Goal: Entertainment & Leisure: Consume media (video, audio)

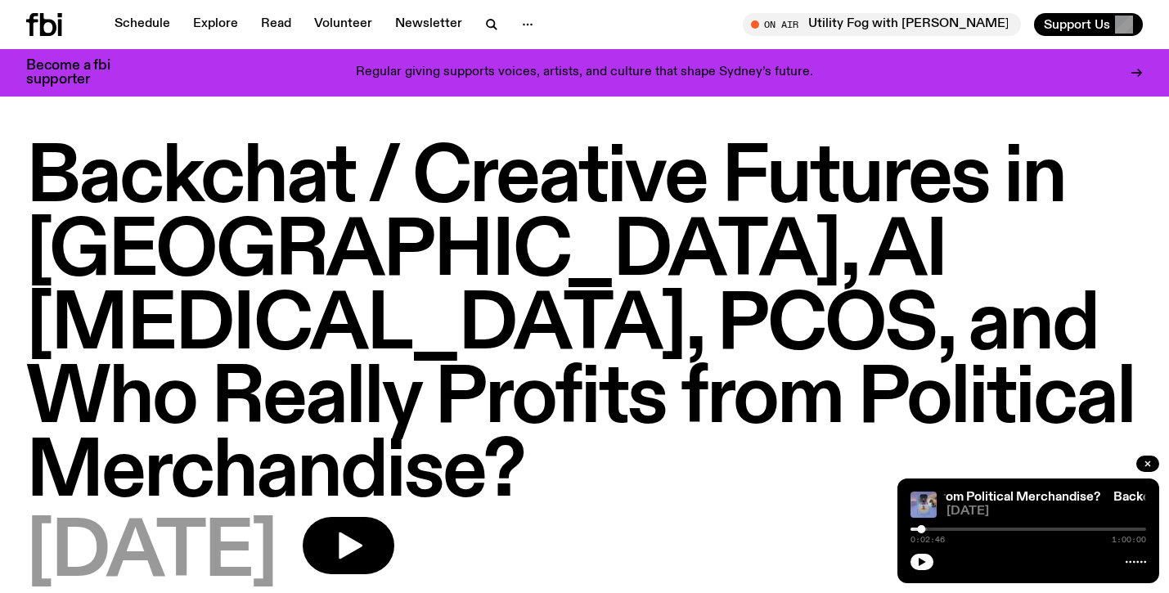
scroll to position [591, 0]
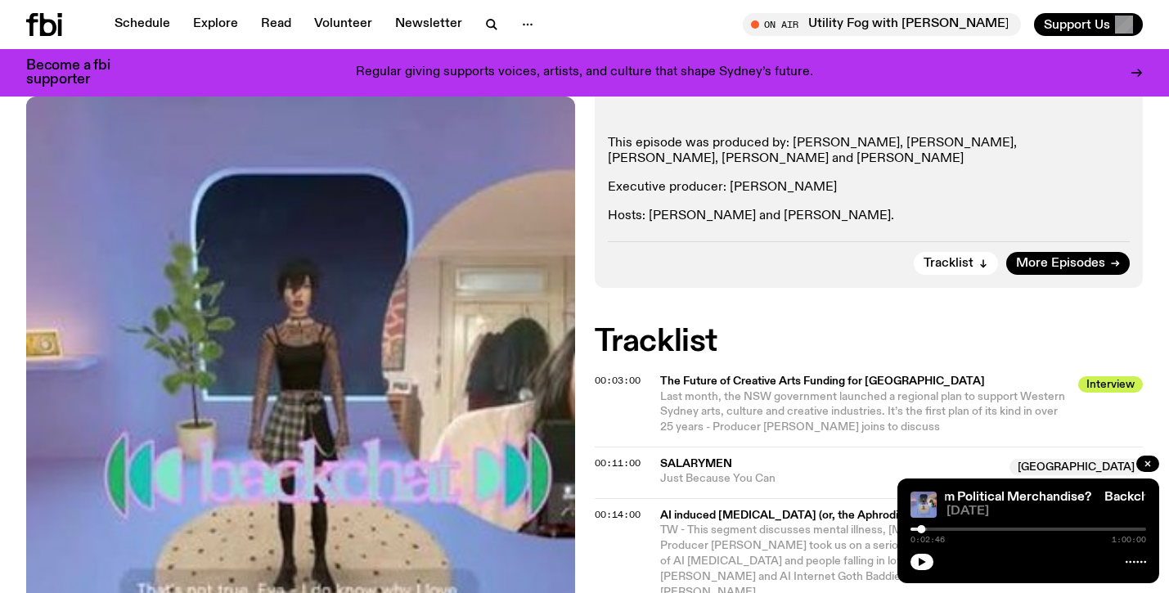
click at [37, 18] on icon at bounding box center [44, 24] width 36 height 23
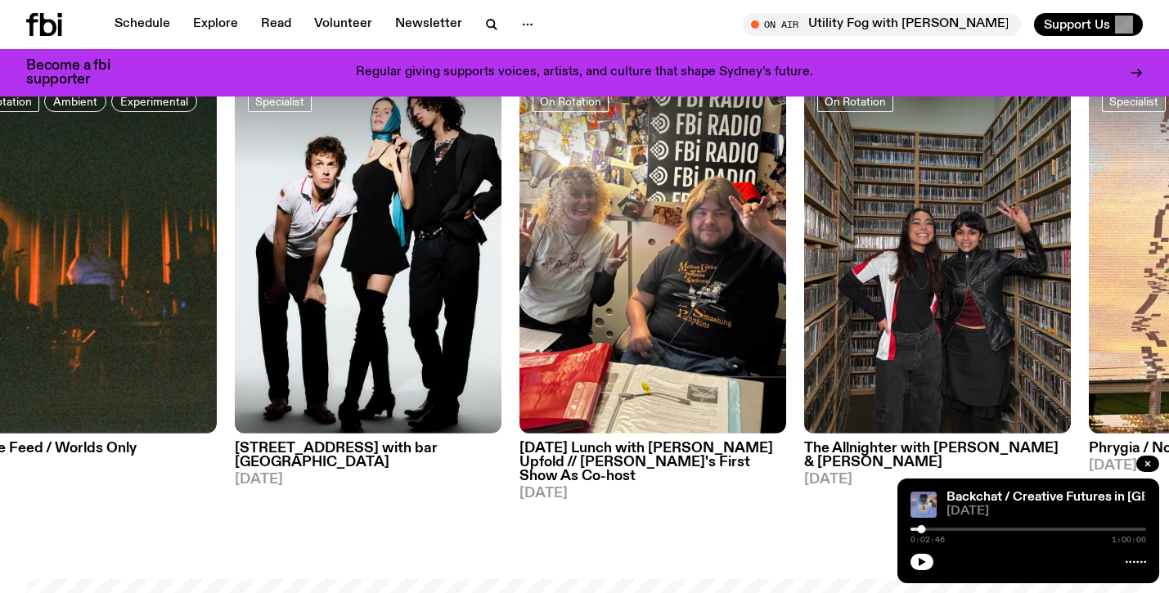
scroll to position [822, 0]
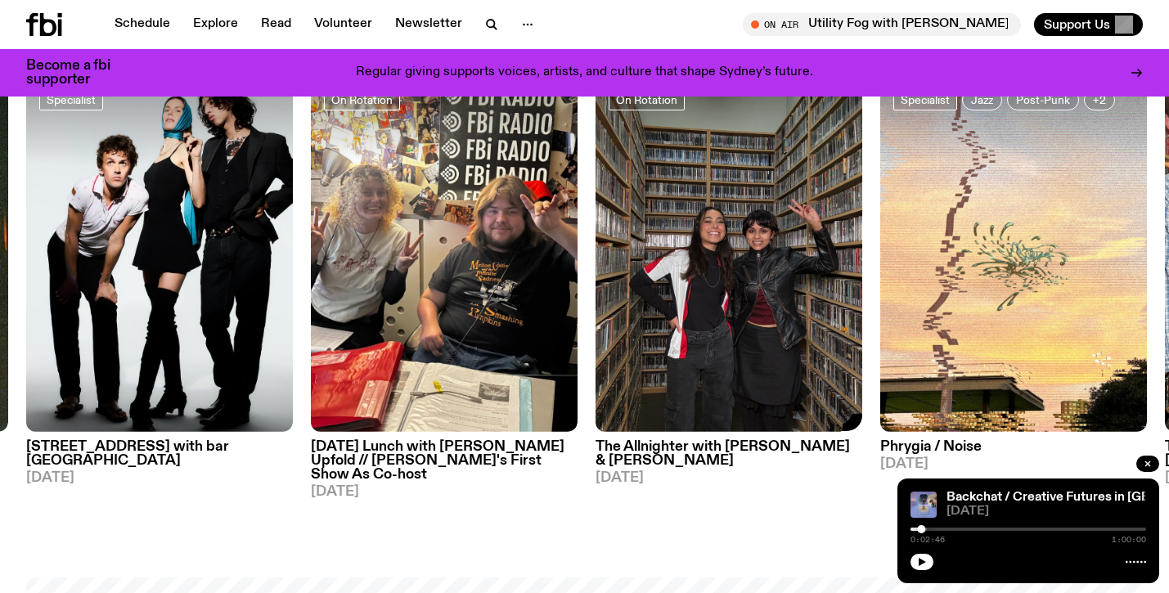
click at [679, 448] on h3 "The Allnighter with [PERSON_NAME] & [PERSON_NAME]" at bounding box center [729, 454] width 267 height 28
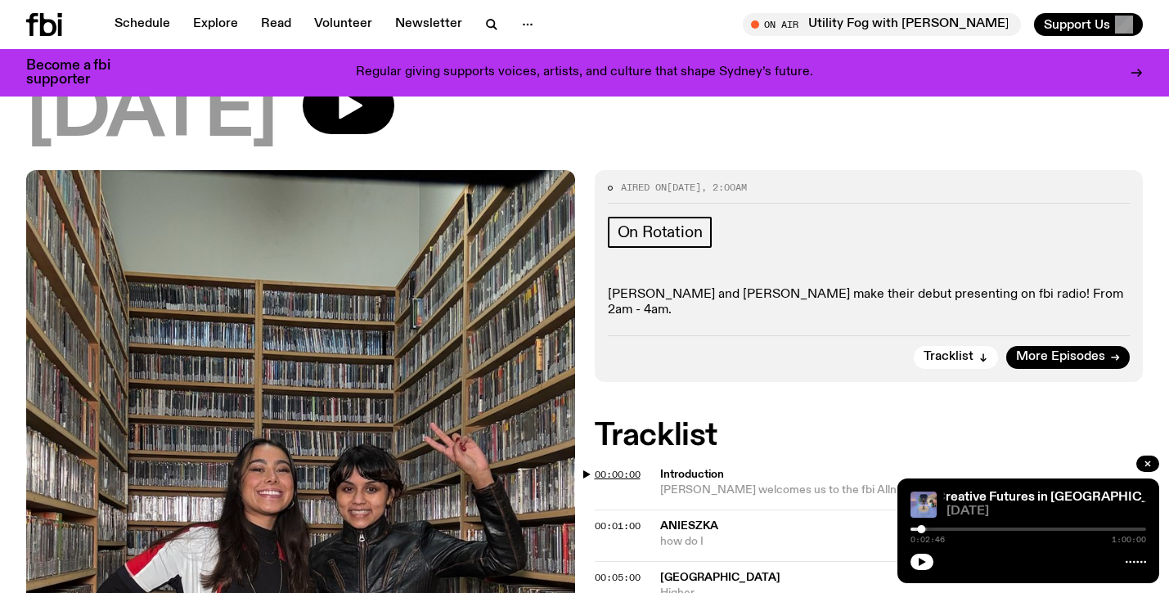
scroll to position [314, 0]
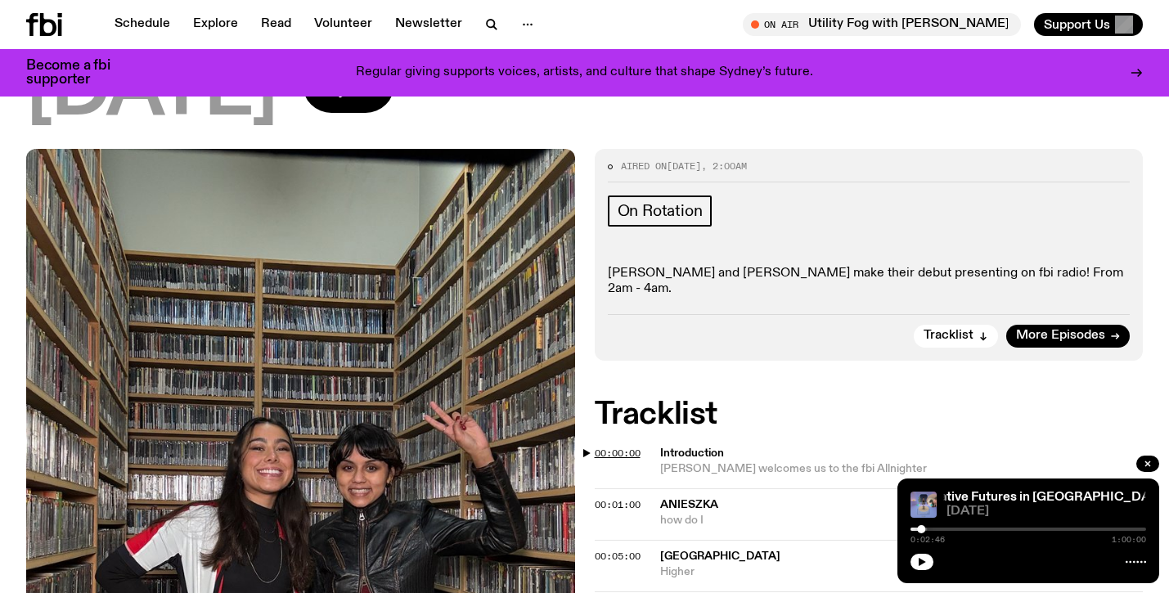
click at [626, 447] on span "00:00:00" at bounding box center [618, 453] width 46 height 13
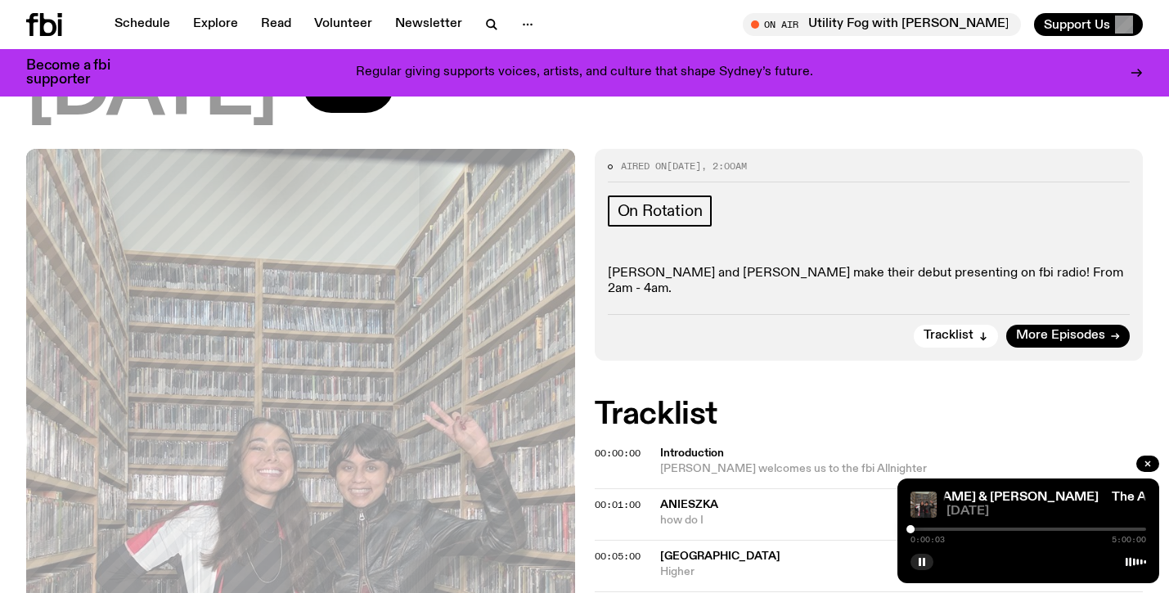
click at [915, 528] on div at bounding box center [1028, 529] width 236 height 3
click at [913, 529] on div at bounding box center [913, 529] width 8 height 8
click at [915, 529] on div at bounding box center [913, 529] width 8 height 8
click at [916, 529] on div at bounding box center [916, 529] width 8 height 8
click at [919, 529] on div at bounding box center [916, 529] width 8 height 8
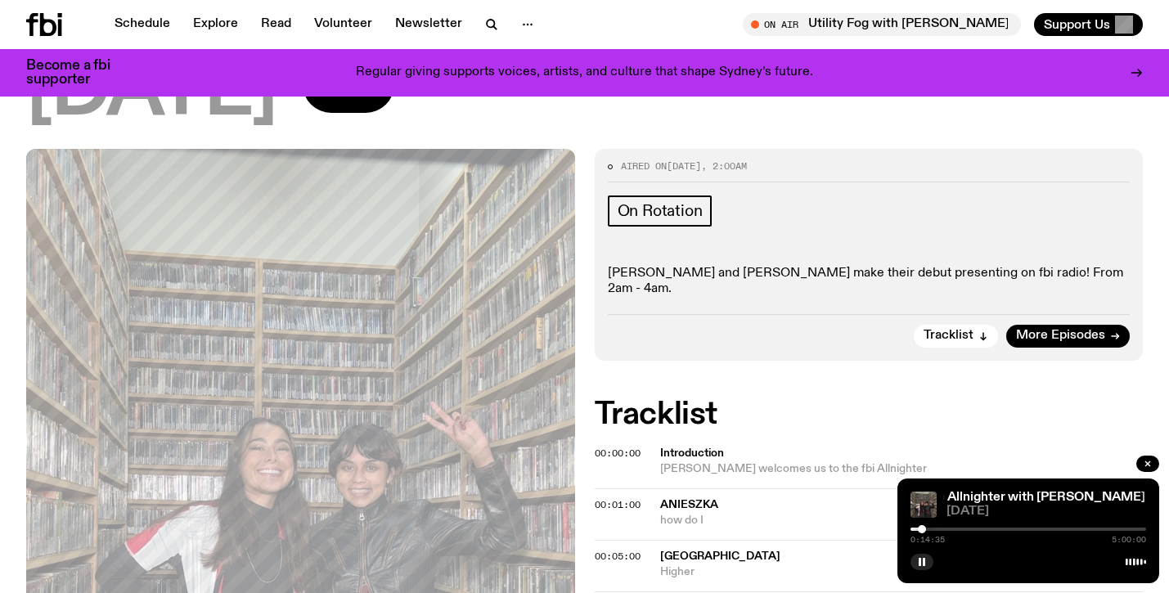
click at [922, 529] on div at bounding box center [922, 529] width 8 height 8
click at [927, 528] on div at bounding box center [1028, 529] width 236 height 3
click at [930, 528] on div at bounding box center [930, 529] width 8 height 8
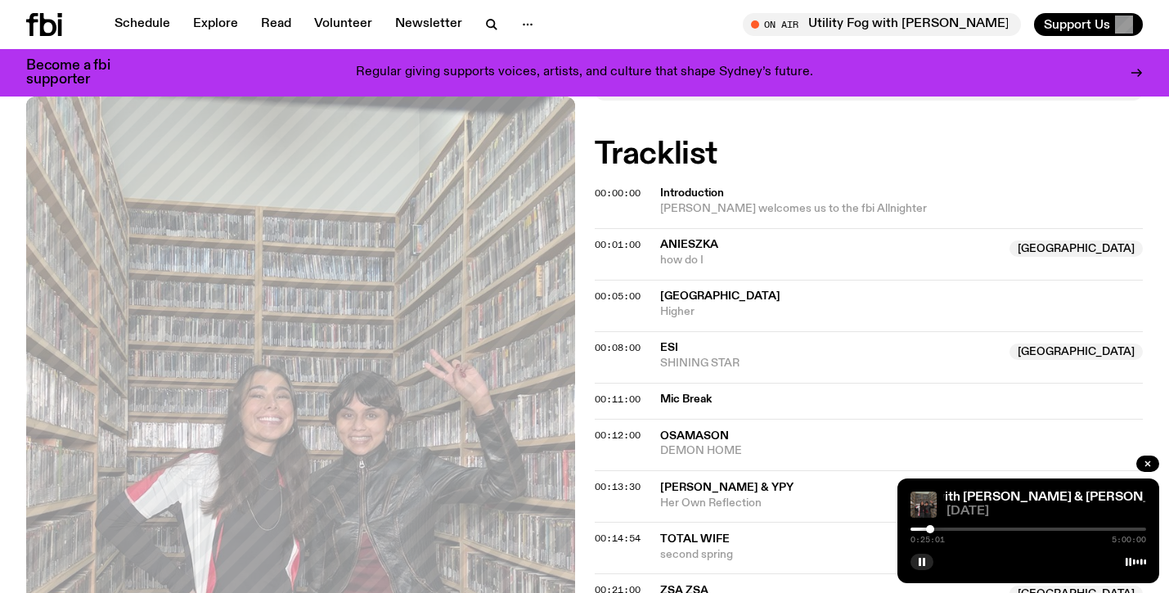
scroll to position [573, 0]
click at [619, 393] on span "00:11:00" at bounding box center [618, 399] width 46 height 13
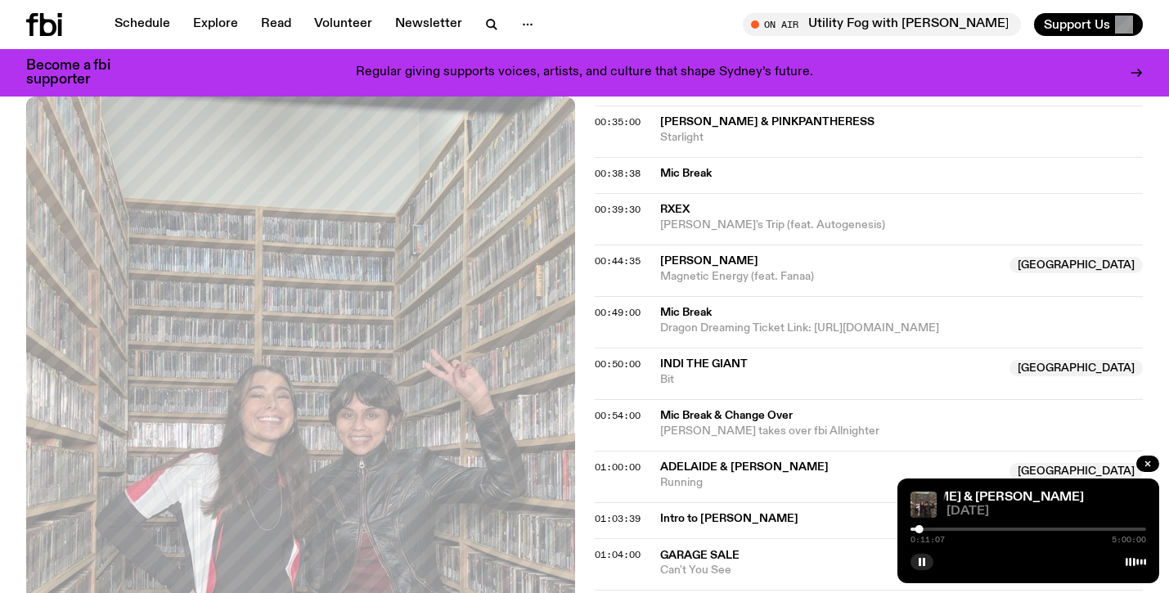
scroll to position [1333, 0]
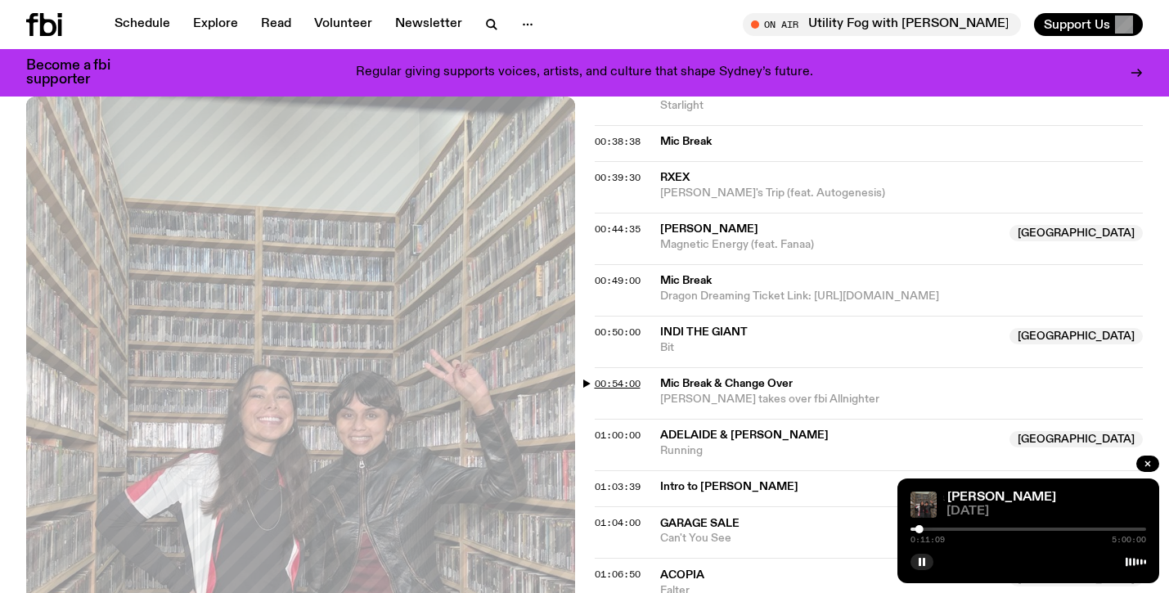
click at [611, 377] on span "00:54:00" at bounding box center [618, 383] width 46 height 13
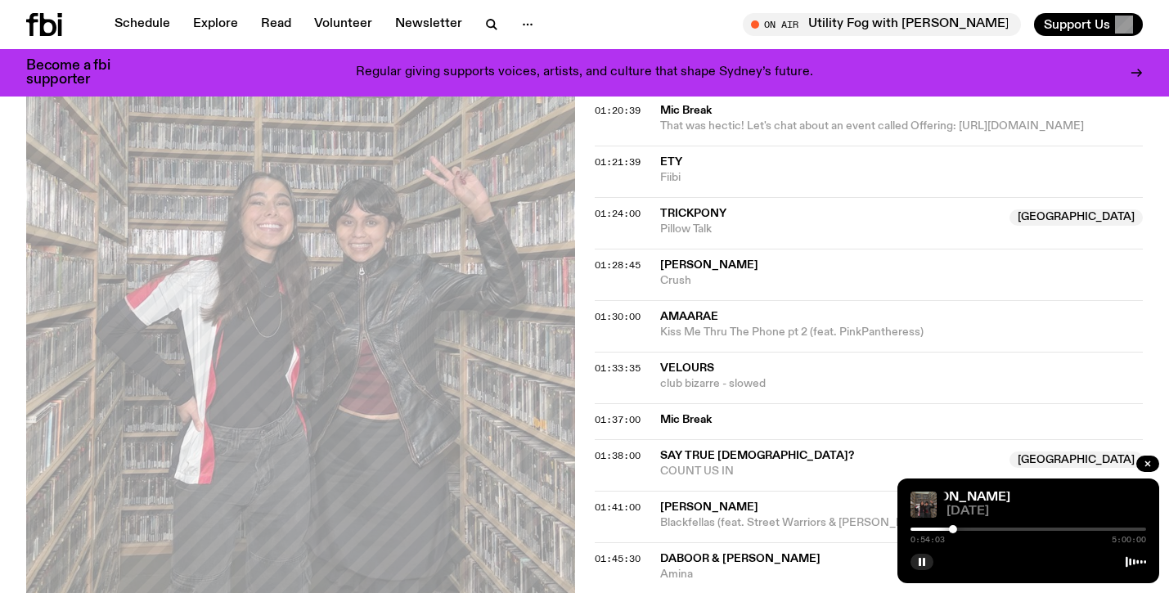
scroll to position [2011, 0]
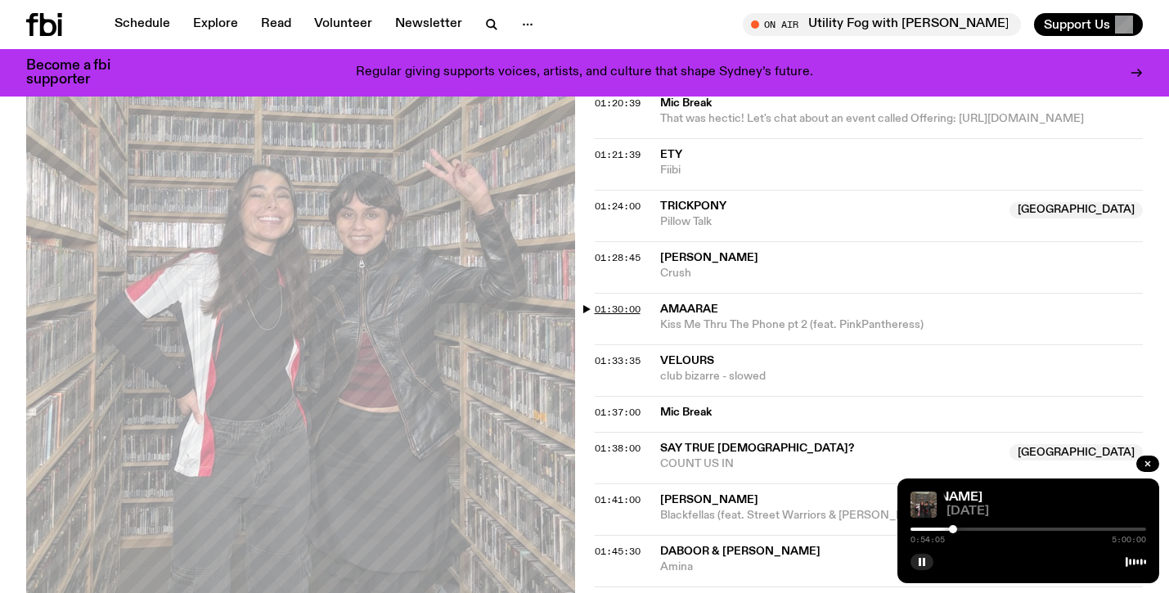
click at [614, 303] on span "01:30:00" at bounding box center [618, 309] width 46 height 13
click at [987, 528] on div at bounding box center [1028, 529] width 236 height 3
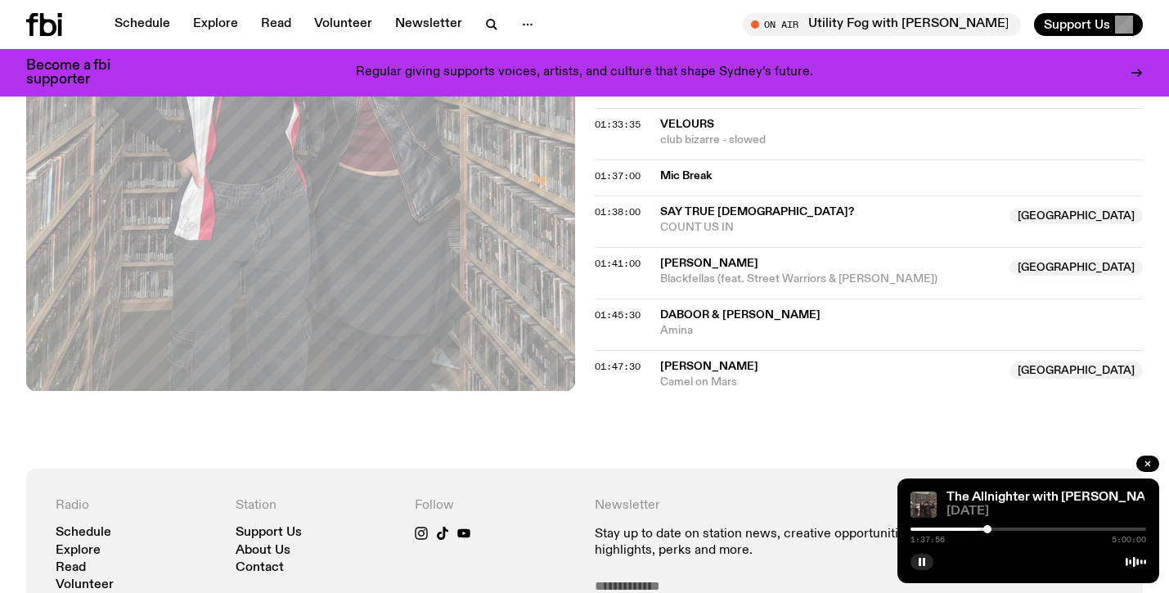
scroll to position [2322, 0]
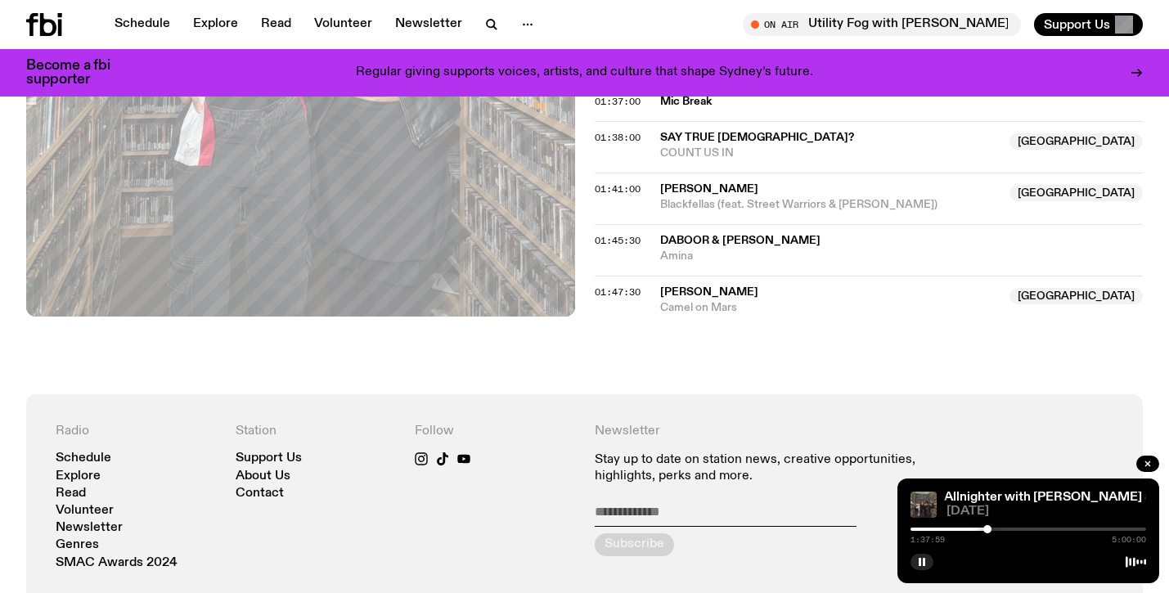
click at [921, 530] on div at bounding box center [870, 529] width 236 height 3
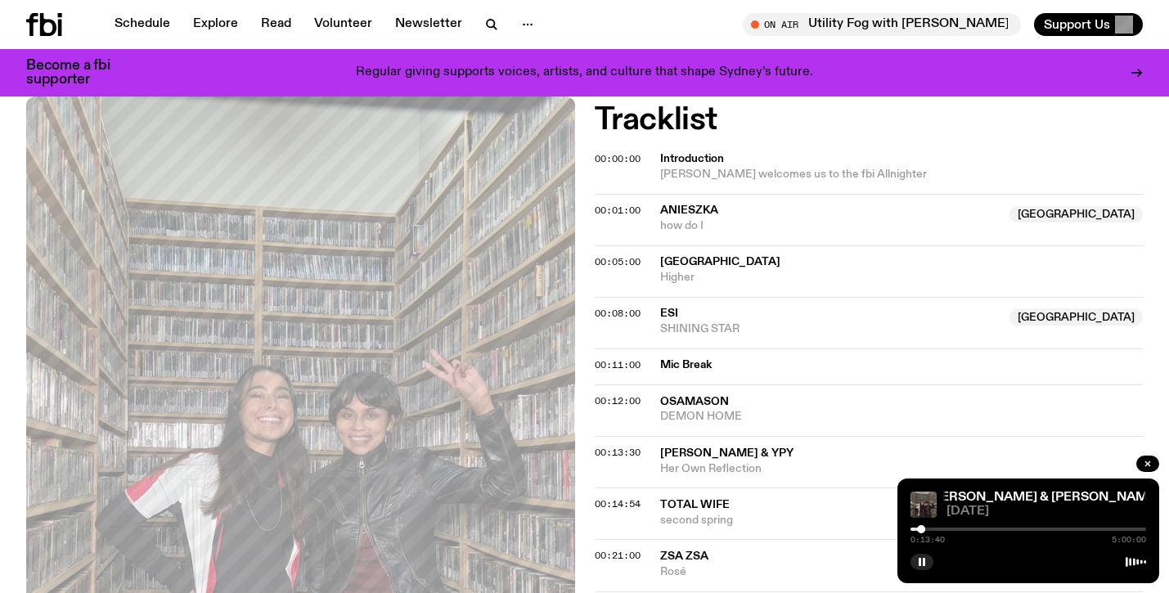
scroll to position [612, 0]
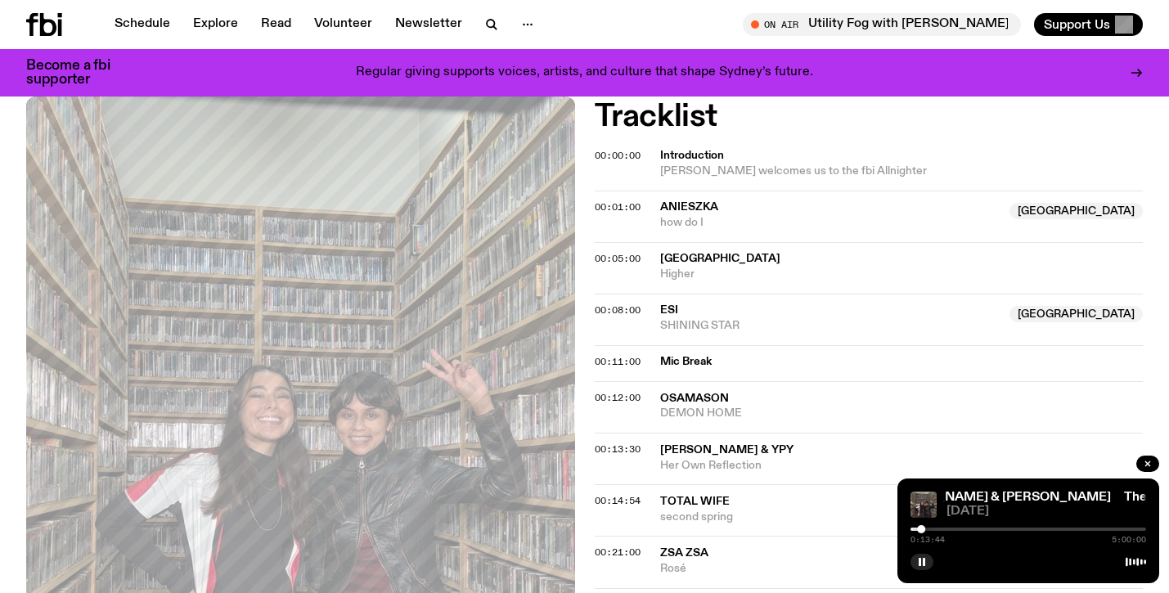
click at [926, 528] on div at bounding box center [1028, 529] width 236 height 3
click at [922, 529] on div at bounding box center [922, 529] width 8 height 8
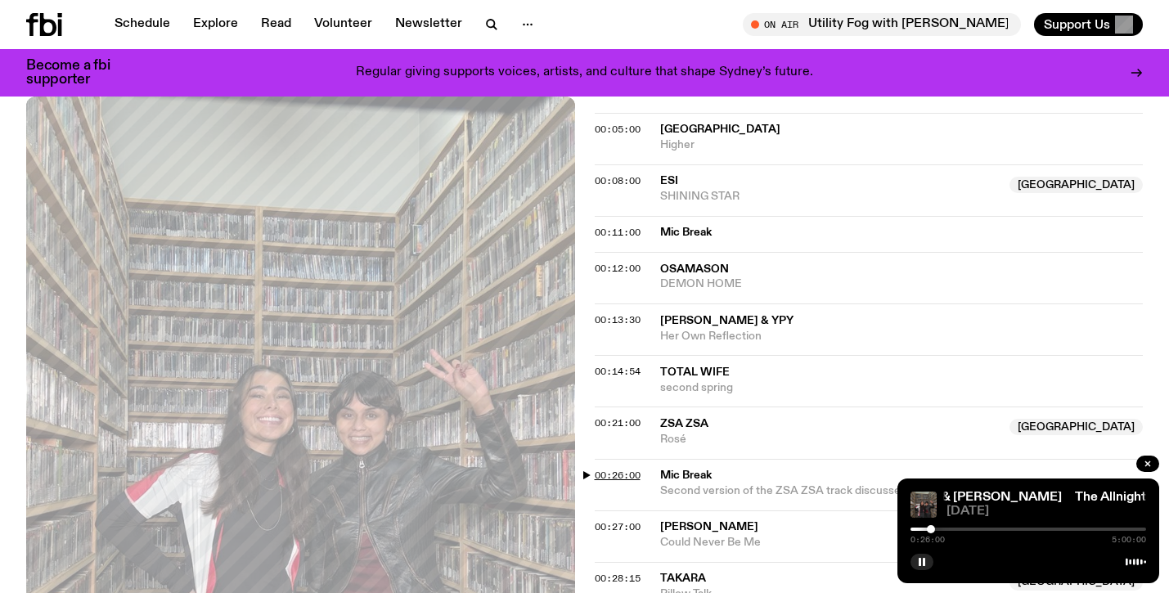
scroll to position [748, 0]
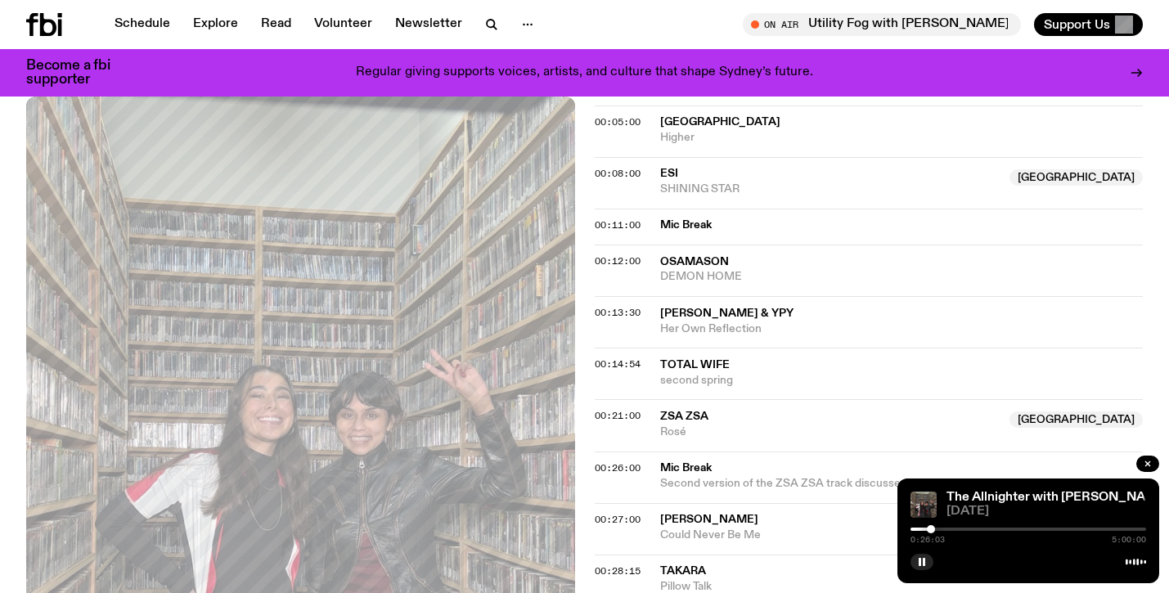
click at [935, 528] on div at bounding box center [1028, 529] width 236 height 3
click at [933, 528] on div at bounding box center [932, 529] width 8 height 8
click at [937, 528] on div at bounding box center [1028, 529] width 236 height 3
click at [932, 528] on div at bounding box center [932, 529] width 8 height 8
click at [934, 528] on div at bounding box center [934, 529] width 8 height 8
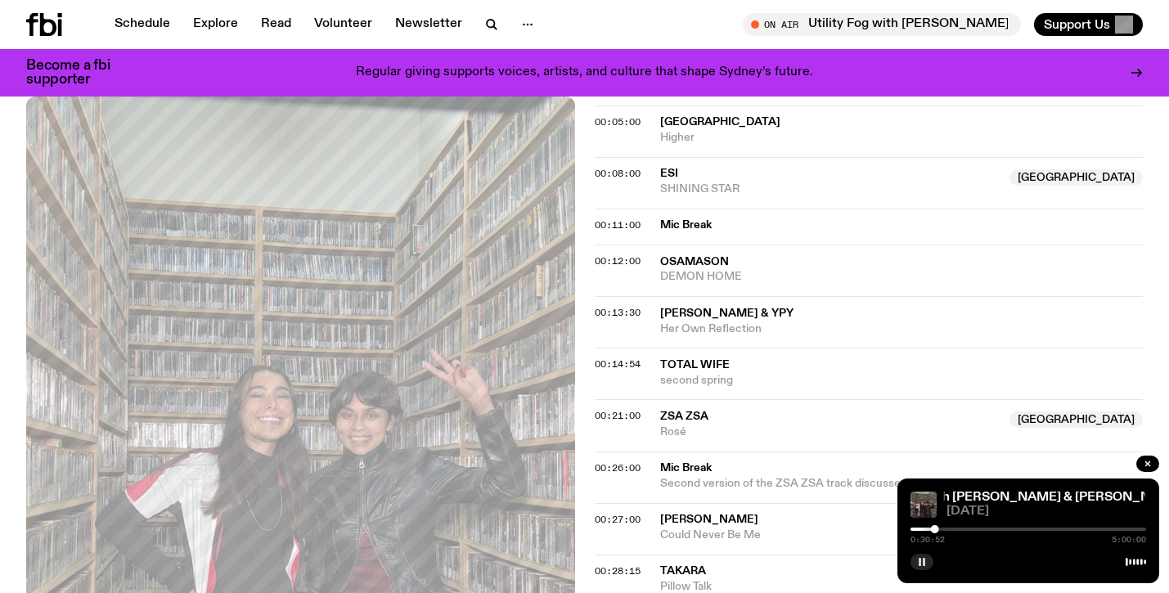
click at [921, 564] on icon "button" at bounding box center [922, 562] width 10 height 10
